Goal: Information Seeking & Learning: Check status

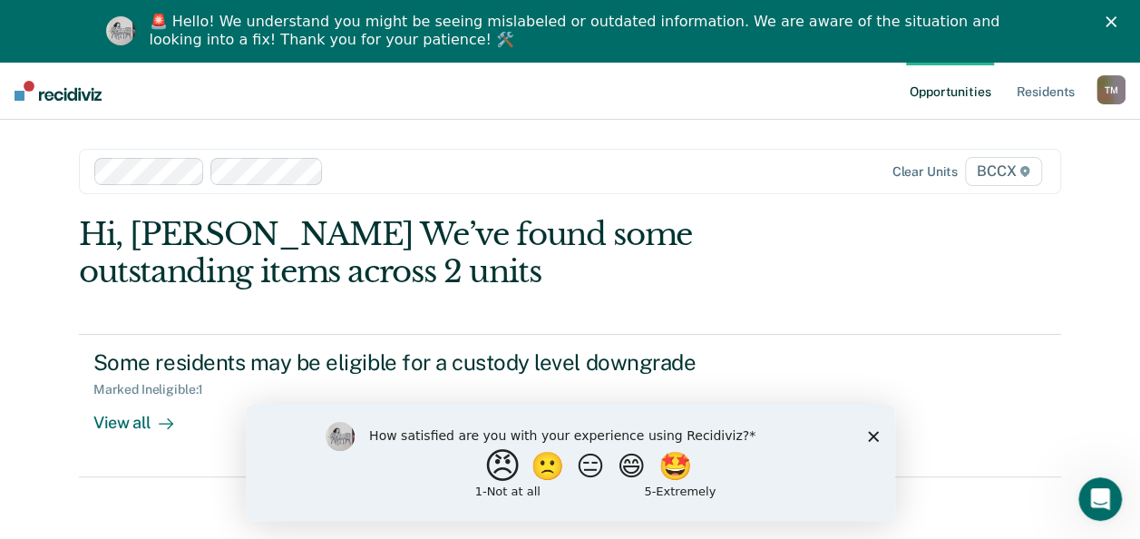
click at [485, 474] on button "😠" at bounding box center [504, 465] width 43 height 36
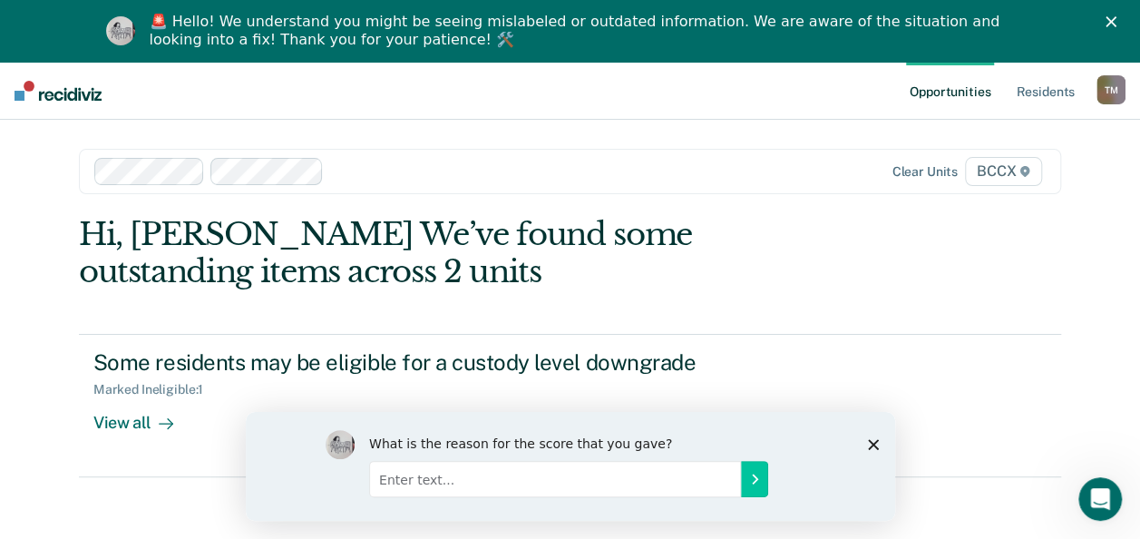
click at [876, 449] on div "What is the reason for the score that you gave?" at bounding box center [570, 465] width 650 height 109
click at [873, 449] on div "What is the reason for the score that you gave?" at bounding box center [570, 465] width 650 height 109
click at [874, 442] on polygon "Close survey" at bounding box center [872, 443] width 11 height 11
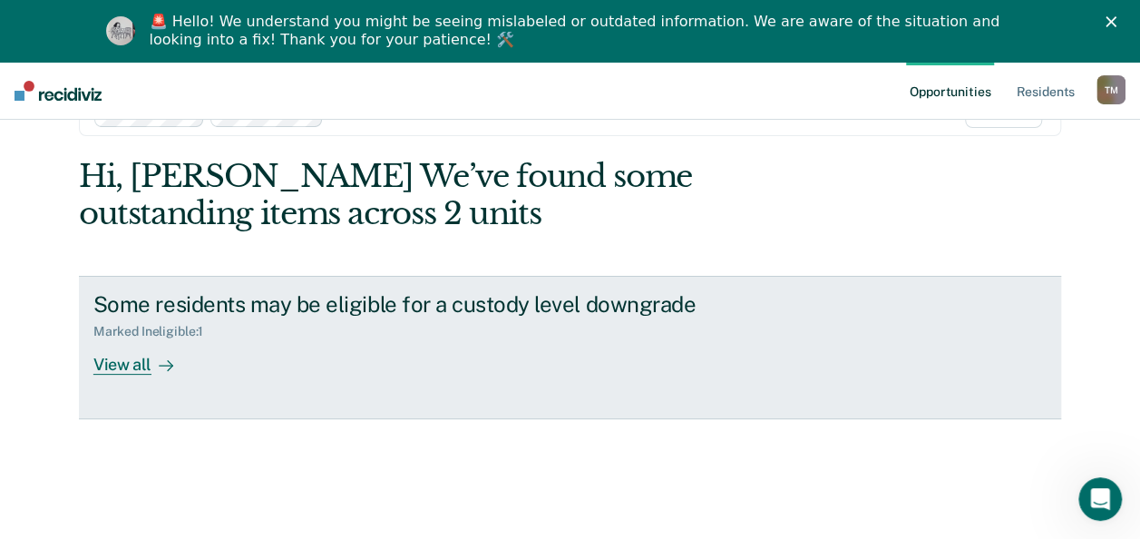
scroll to position [62, 0]
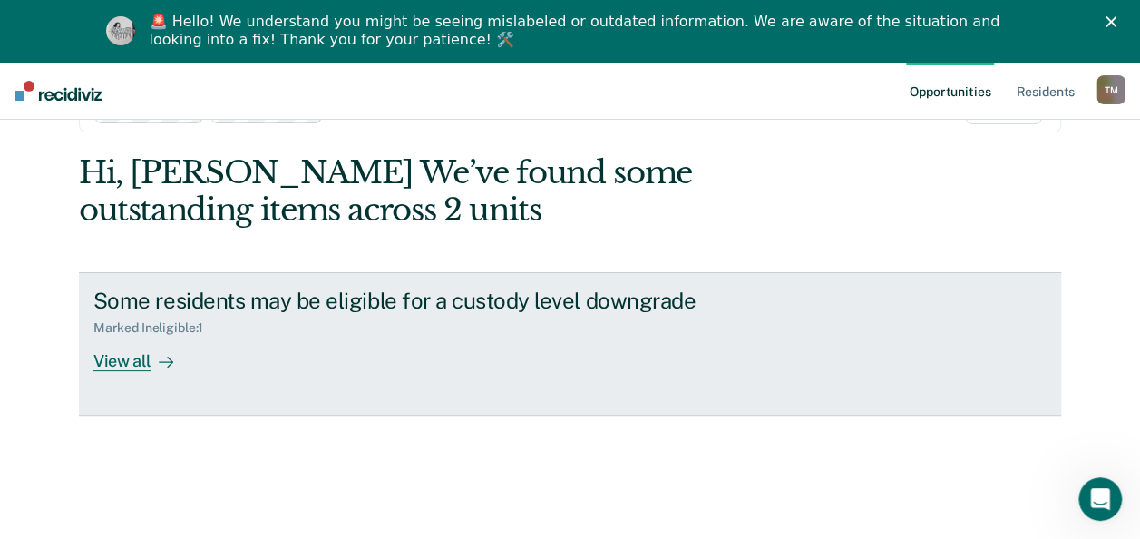
click at [127, 358] on div "View all" at bounding box center [144, 353] width 102 height 35
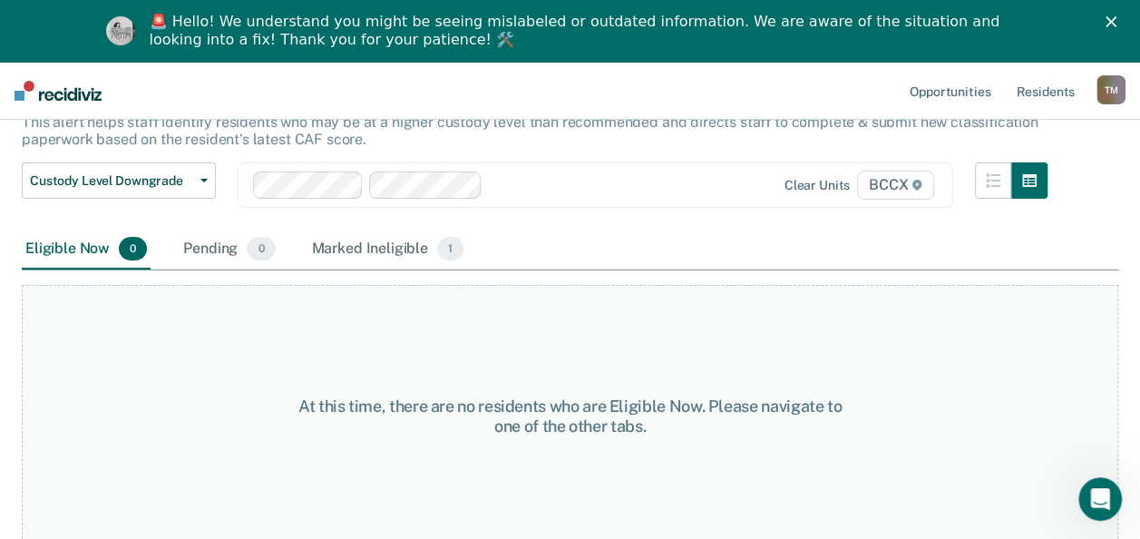
scroll to position [132, 0]
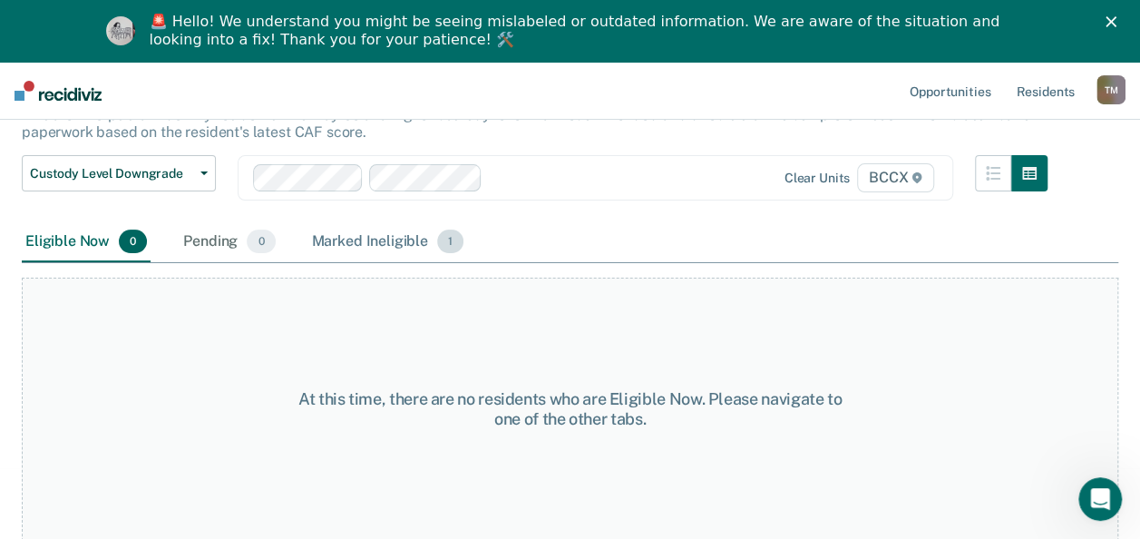
click at [394, 239] on div "Marked Ineligible 1" at bounding box center [388, 242] width 160 height 40
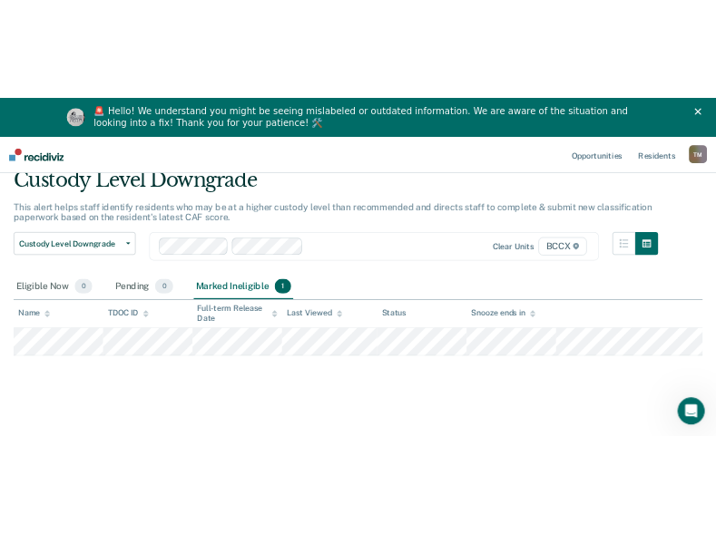
scroll to position [0, 0]
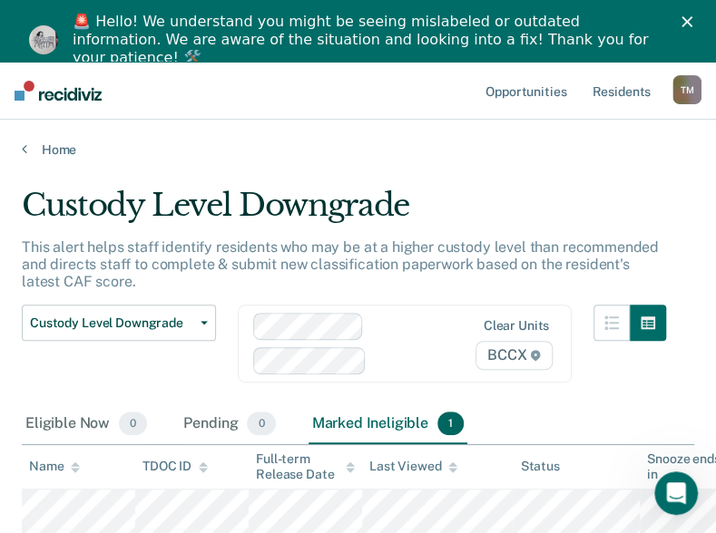
drag, startPoint x: 668, startPoint y: 175, endPoint x: 656, endPoint y: 180, distance: 12.6
click at [668, 175] on main "Custody Level Downgrade This alert helps staff identify residents who may be at…" at bounding box center [358, 409] width 716 height 502
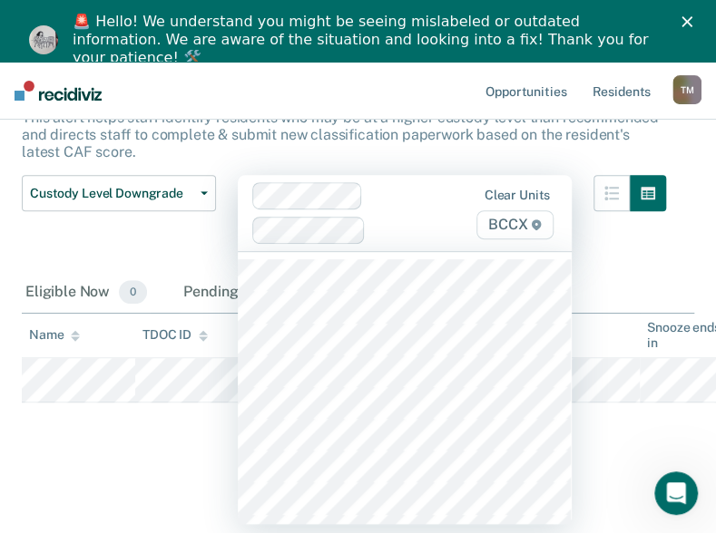
scroll to position [129, 0]
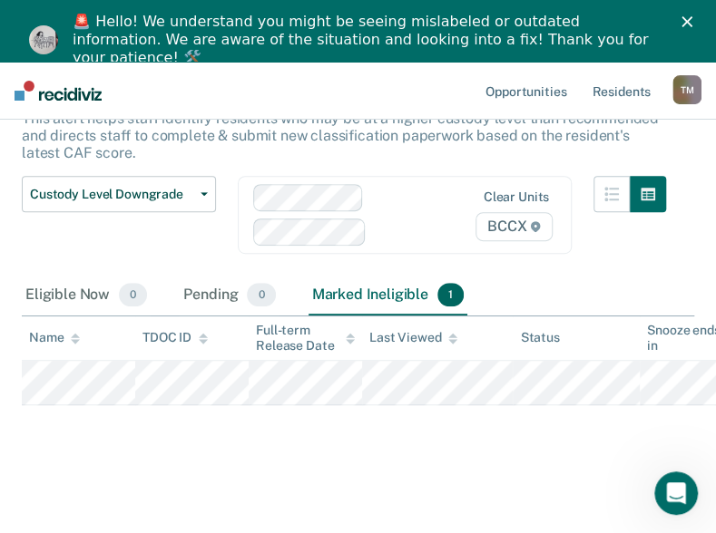
click at [177, 249] on div "Custody Level Downgrade Custody Level Downgrade Annual Reclassification Initial…" at bounding box center [119, 226] width 194 height 100
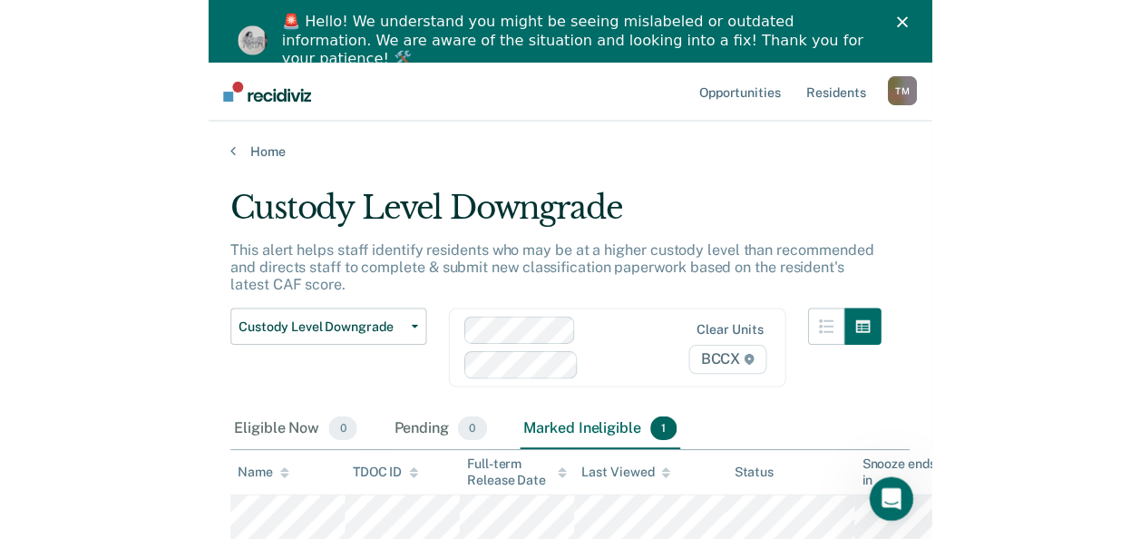
scroll to position [0, 0]
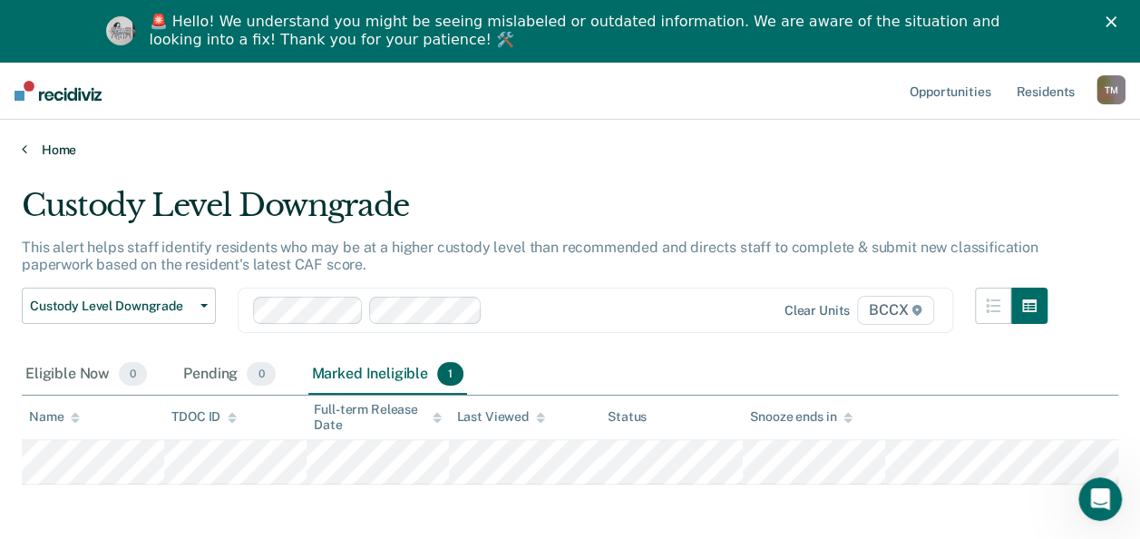
click at [30, 153] on link "Home" at bounding box center [570, 150] width 1097 height 16
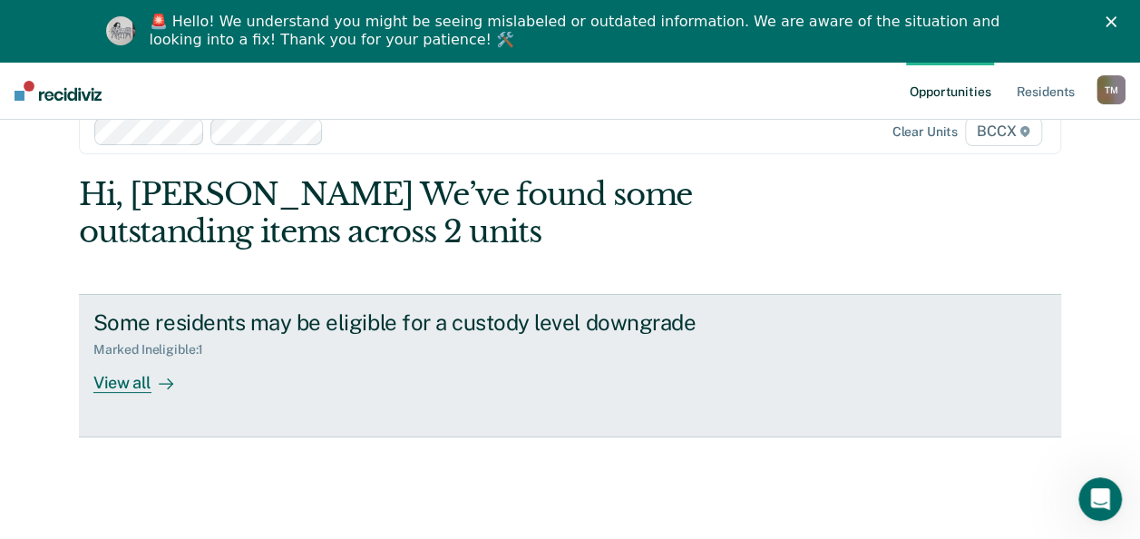
scroll to position [62, 0]
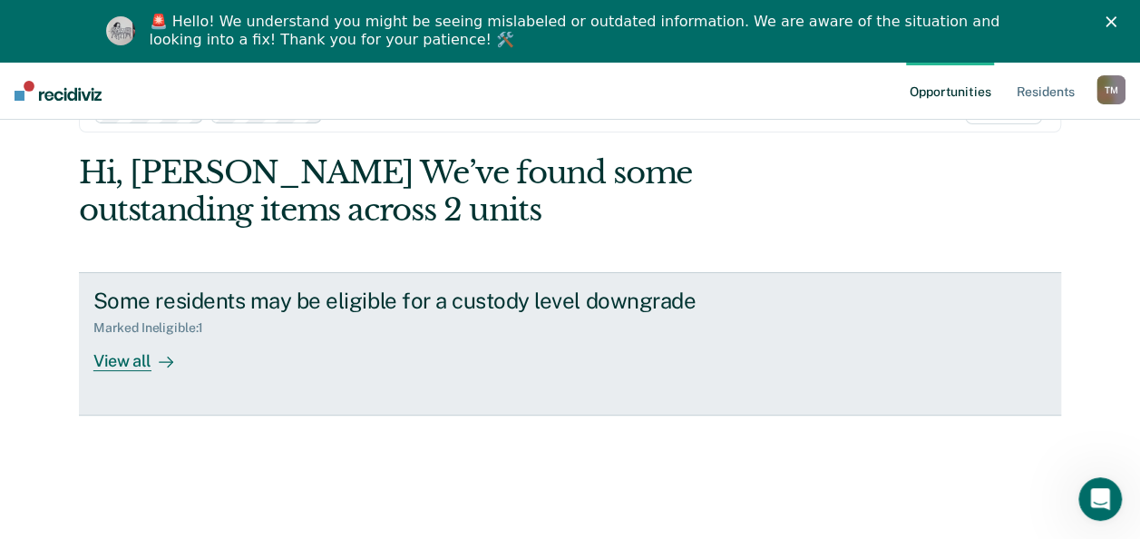
click at [131, 355] on div "View all" at bounding box center [144, 353] width 102 height 35
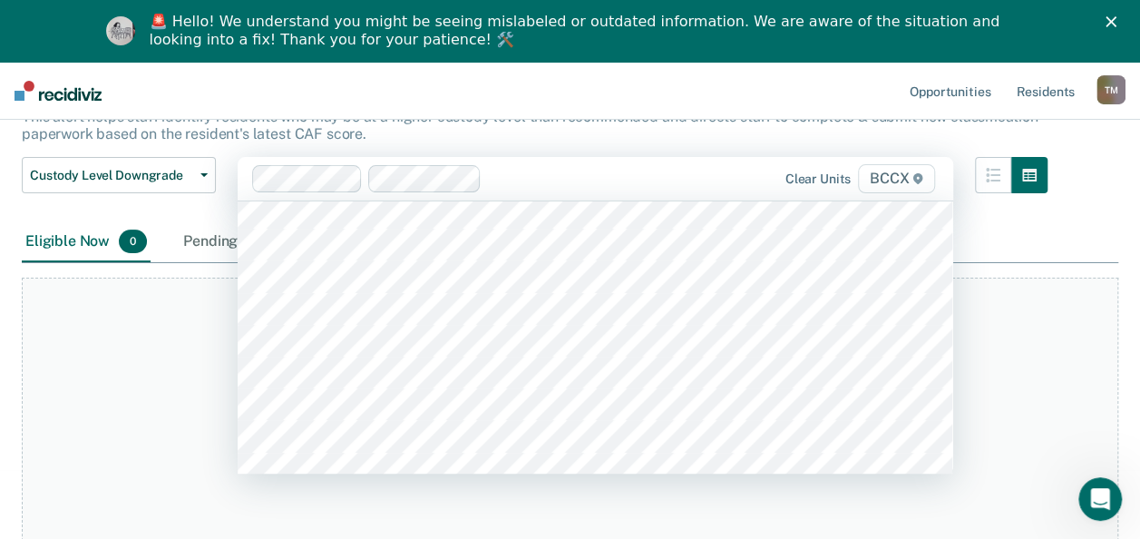
scroll to position [454, 0]
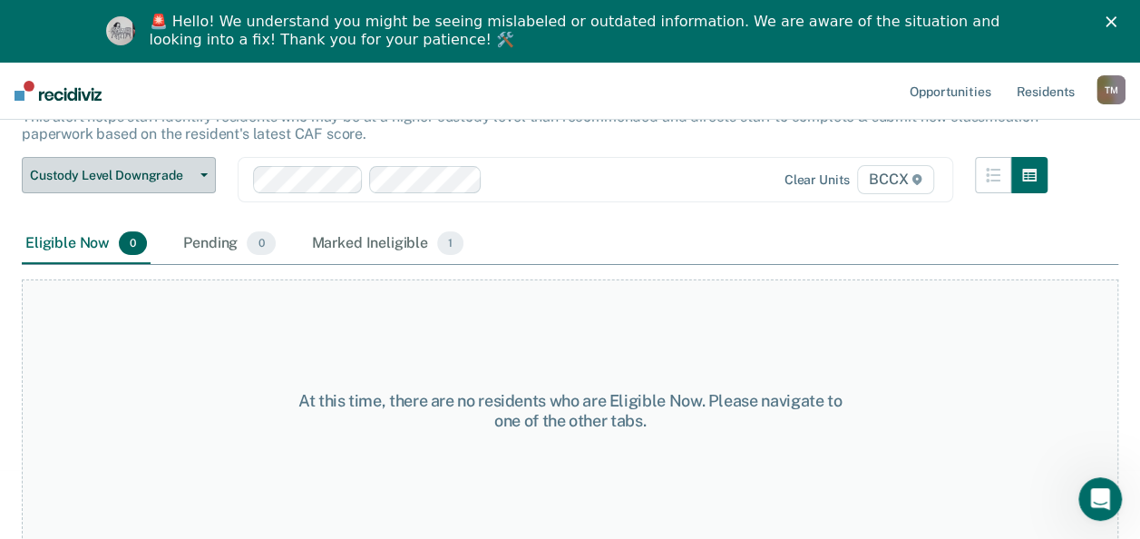
click at [205, 168] on button "Custody Level Downgrade" at bounding box center [119, 175] width 194 height 36
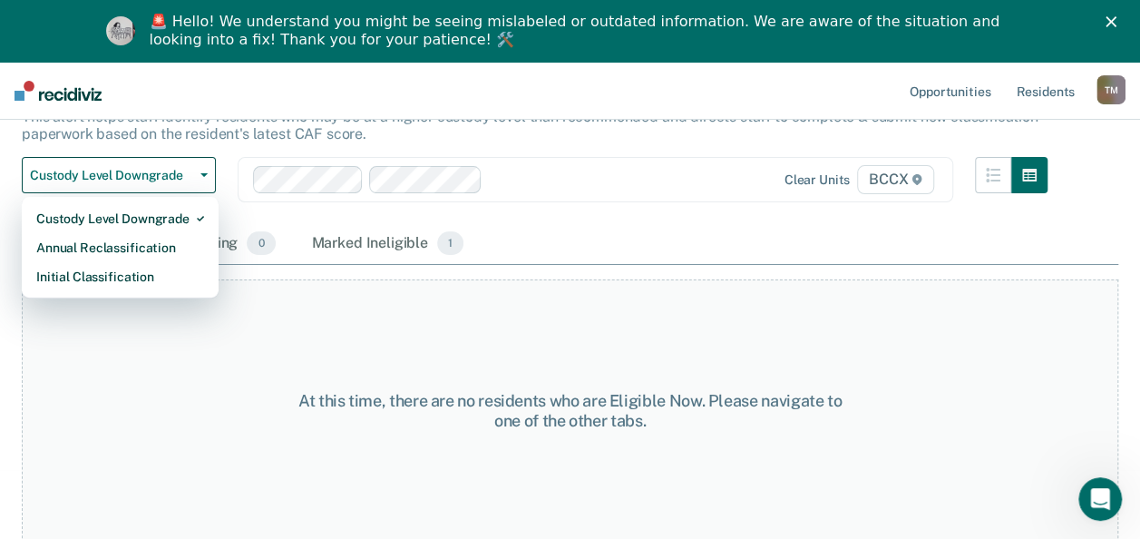
click at [420, 342] on div "At this time, there are no residents who are Eligible Now. Please navigate to o…" at bounding box center [570, 410] width 1097 height 263
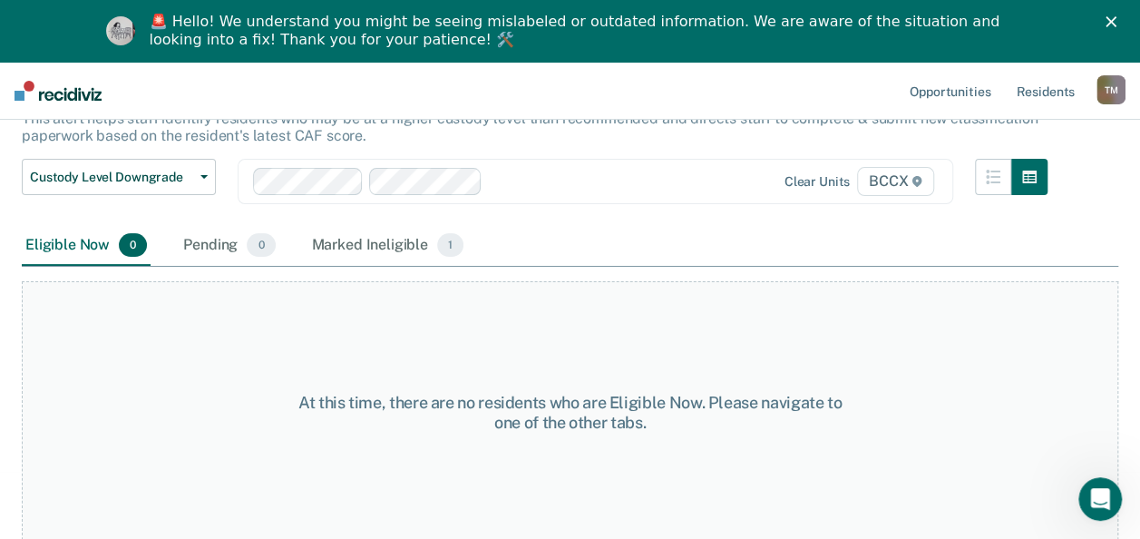
scroll to position [132, 0]
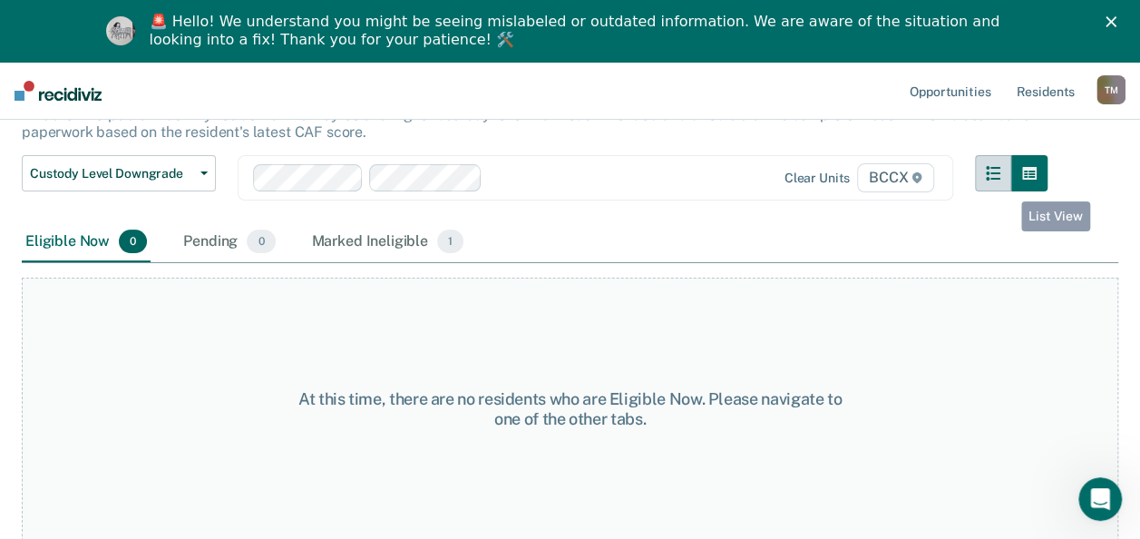
click at [1009, 181] on button "button" at bounding box center [993, 173] width 36 height 36
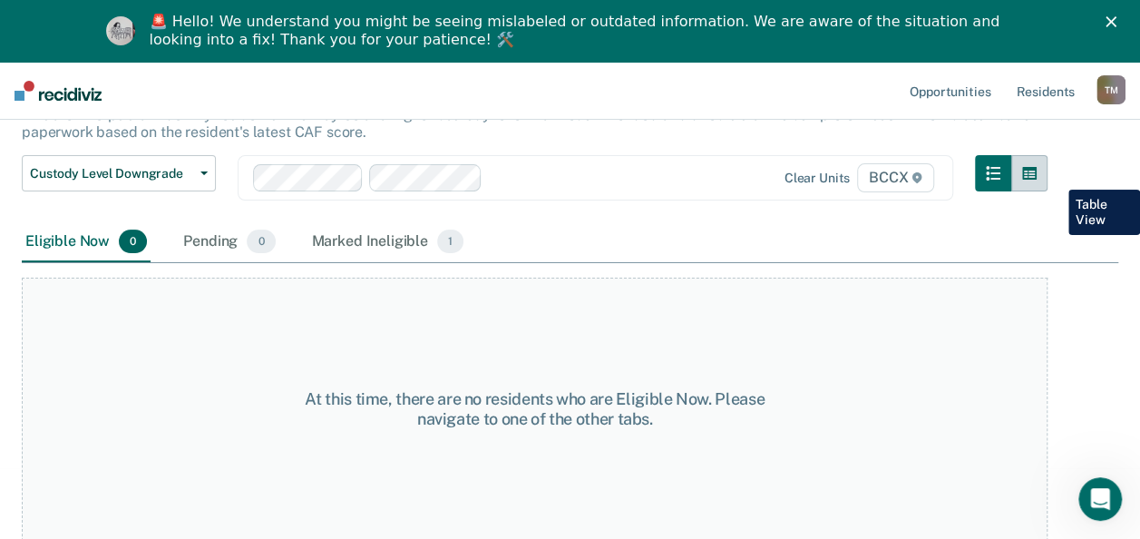
click at [1048, 176] on button "button" at bounding box center [1029, 173] width 36 height 36
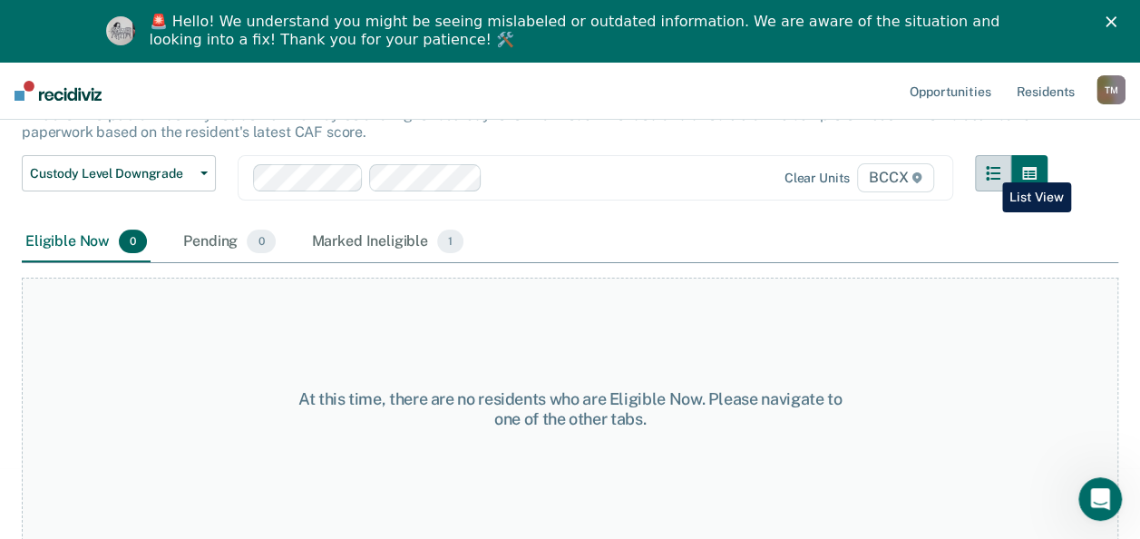
click at [991, 169] on button "button" at bounding box center [993, 173] width 36 height 36
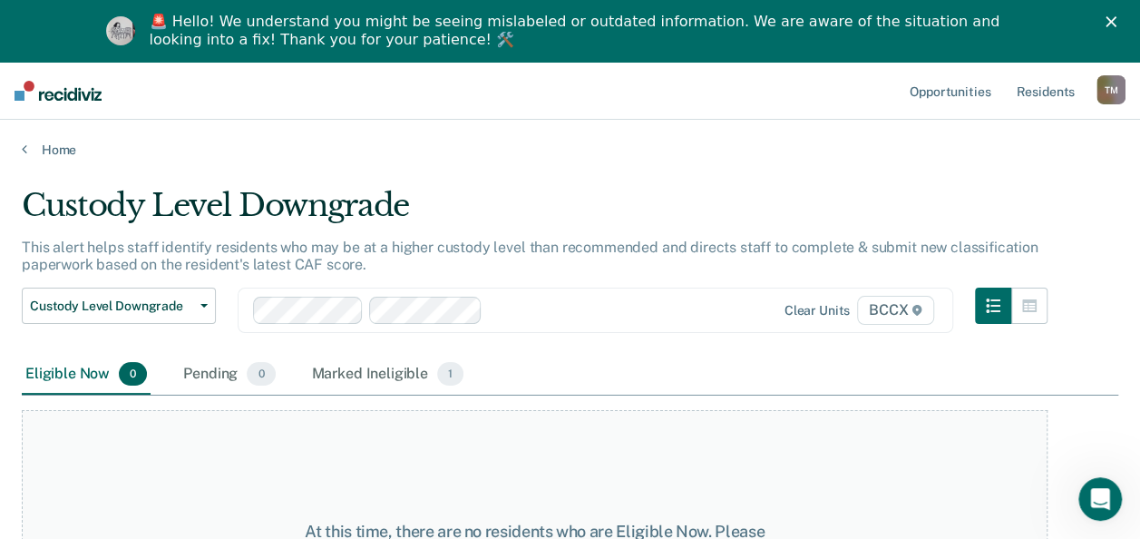
scroll to position [0, 0]
